Goal: Find specific page/section: Find specific page/section

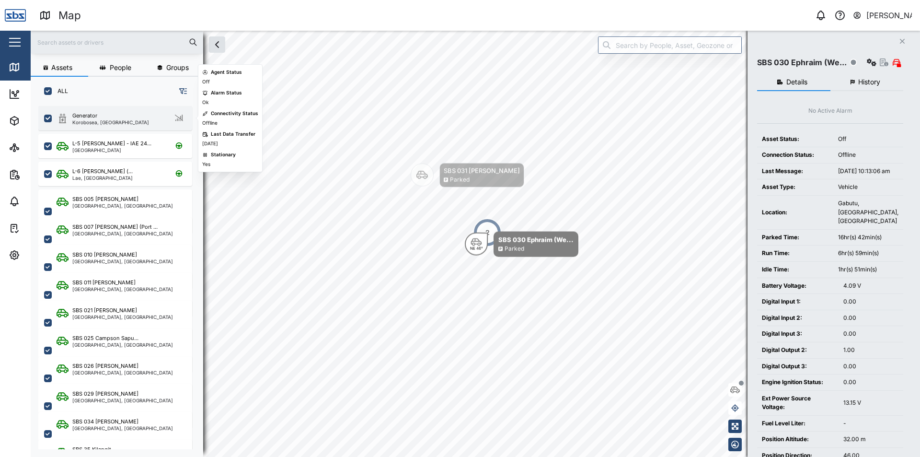
click at [138, 122] on div "Generator Korobosea, [GEOGRAPHIC_DATA]" at bounding box center [122, 118] width 130 height 13
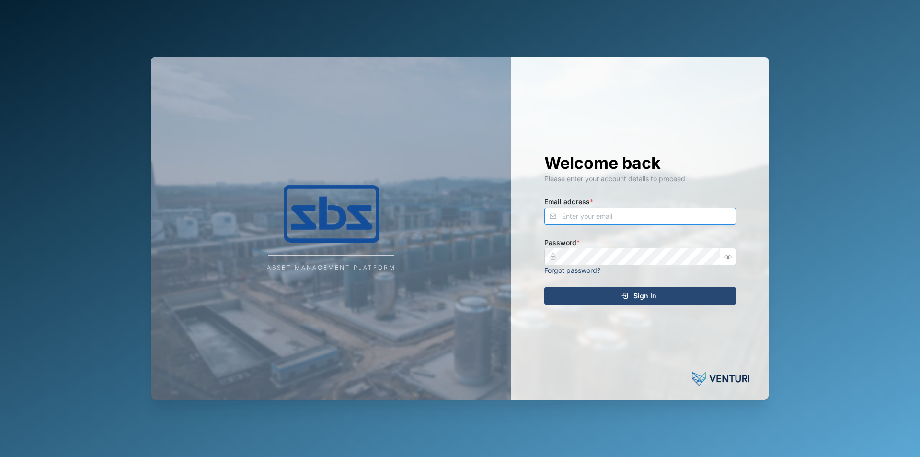
type input "[EMAIL_ADDRESS][DOMAIN_NAME]"
click at [648, 294] on span "Sign In" at bounding box center [645, 296] width 23 height 16
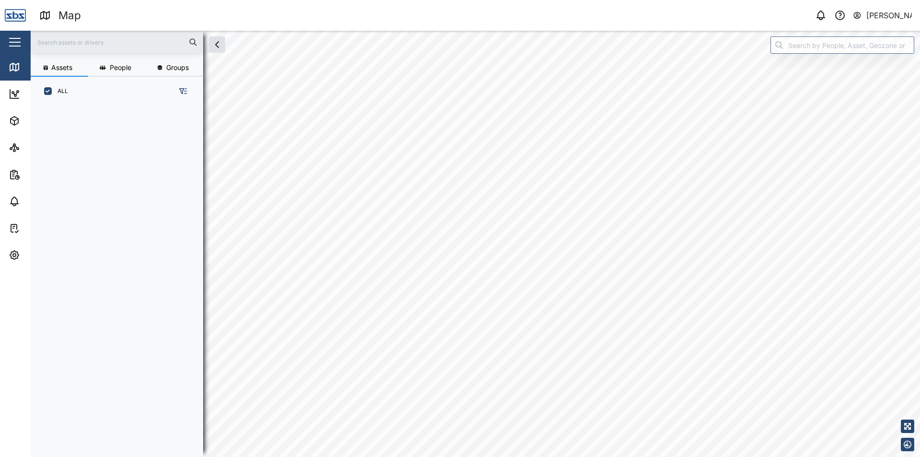
scroll to position [339, 150]
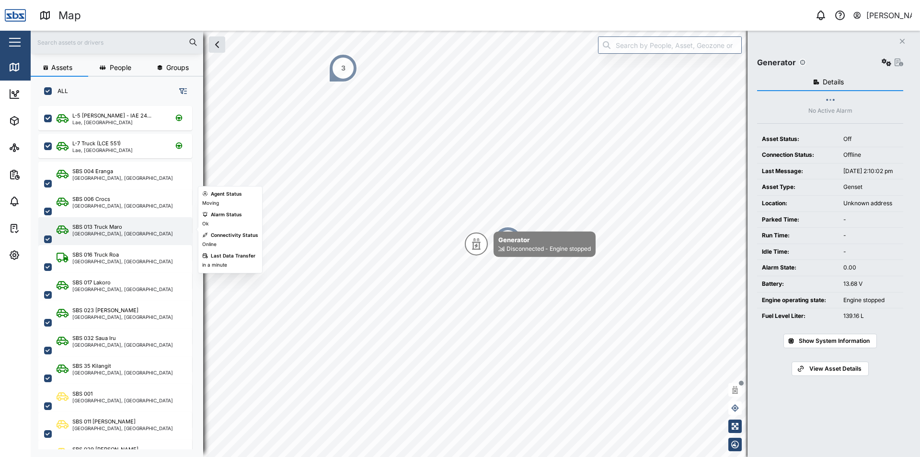
click at [121, 227] on div "SBS 013 Truck Maro" at bounding box center [97, 227] width 50 height 8
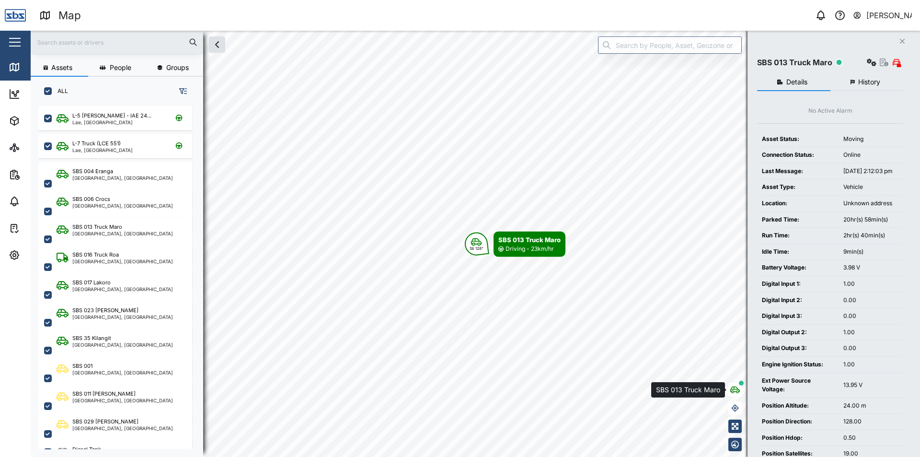
click at [739, 393] on icon "button" at bounding box center [735, 390] width 10 height 8
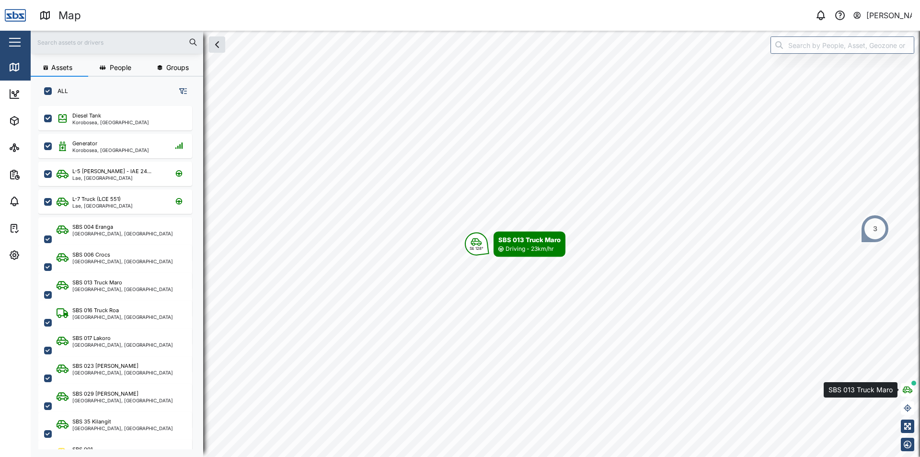
click at [914, 390] on button "button" at bounding box center [907, 389] width 13 height 13
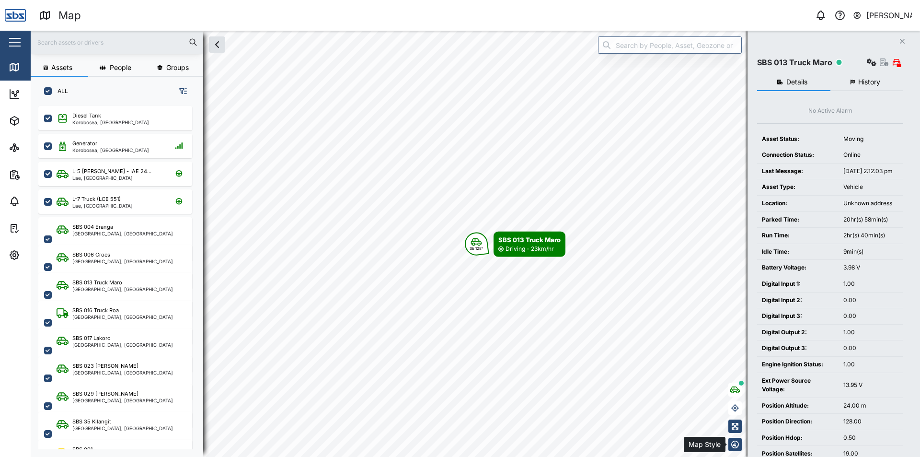
click at [735, 443] on icon "button" at bounding box center [735, 444] width 8 height 8
click at [736, 409] on icon "button" at bounding box center [735, 410] width 8 height 8
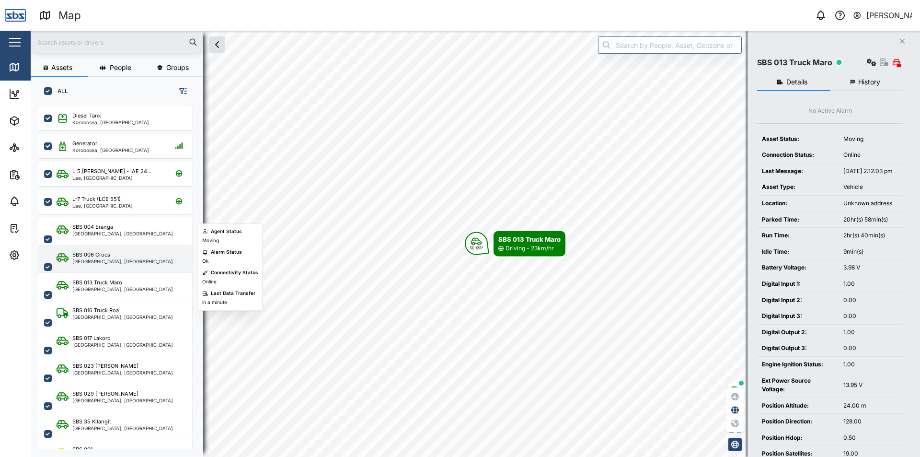
click at [60, 251] on div "SBS 006 [GEOGRAPHIC_DATA], [GEOGRAPHIC_DATA]" at bounding box center [115, 257] width 116 height 13
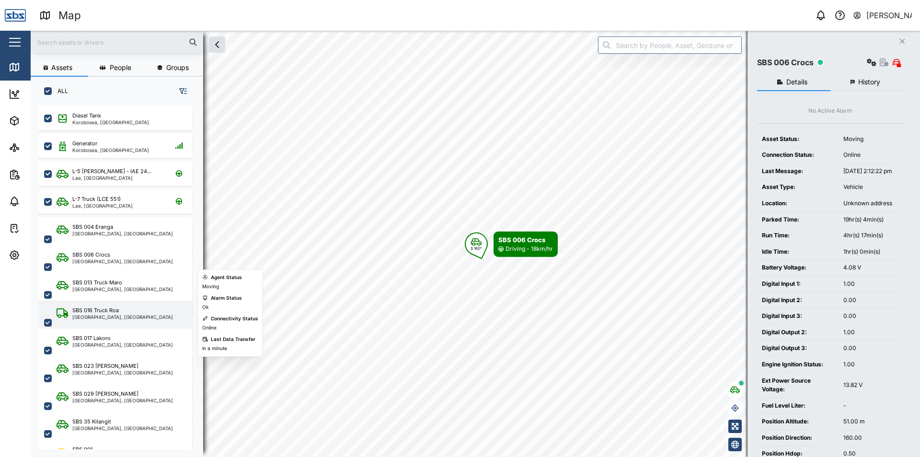
click at [112, 304] on div "SBS 016 Truck Roa [GEOGRAPHIC_DATA], [GEOGRAPHIC_DATA]" at bounding box center [115, 323] width 154 height 44
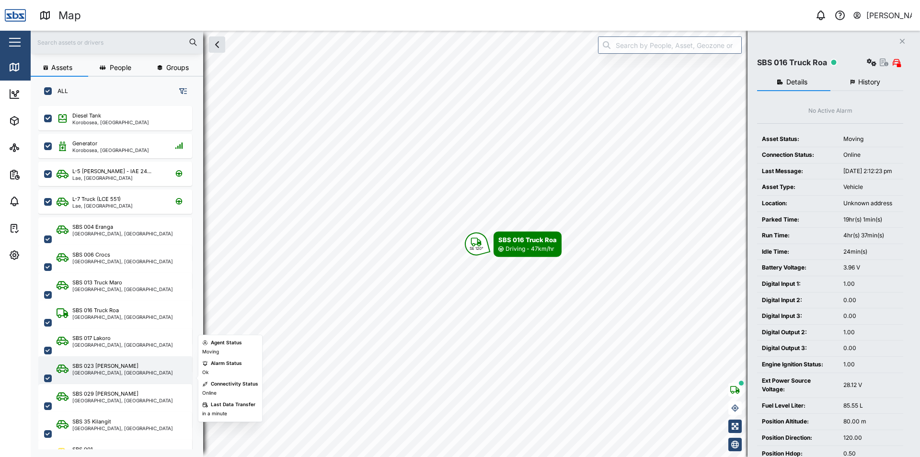
click at [126, 368] on div "SBS 023 [PERSON_NAME]" at bounding box center [105, 366] width 66 height 8
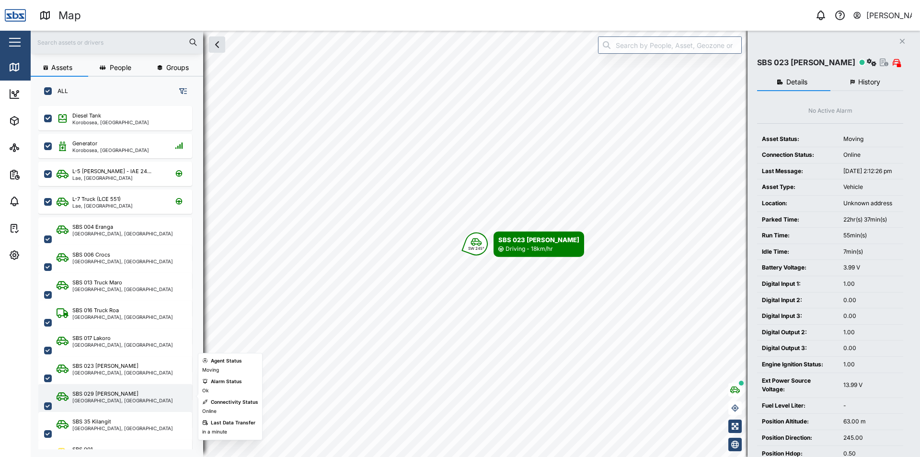
click at [124, 398] on div "[GEOGRAPHIC_DATA], [GEOGRAPHIC_DATA]" at bounding box center [122, 400] width 101 height 5
